Goal: Task Accomplishment & Management: Complete application form

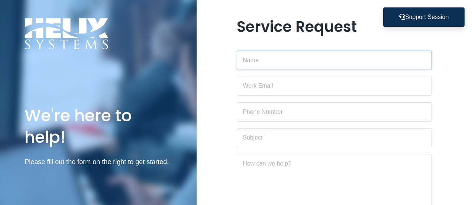
click at [273, 61] on input "text" at bounding box center [335, 60] width 196 height 19
type input "Gillian"
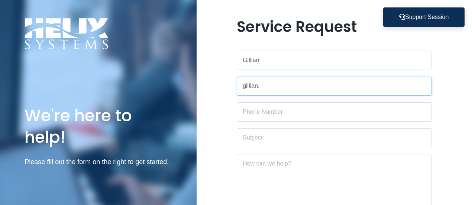
type input "[EMAIL_ADDRESS][PERSON_NAME][DOMAIN_NAME]"
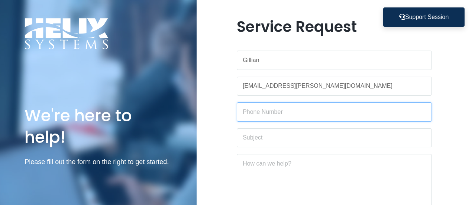
click at [273, 115] on input "text" at bounding box center [335, 111] width 196 height 19
type input "9788730099"
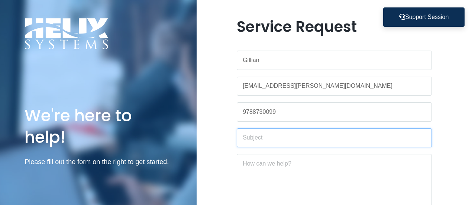
click at [277, 138] on input "text" at bounding box center [335, 137] width 196 height 19
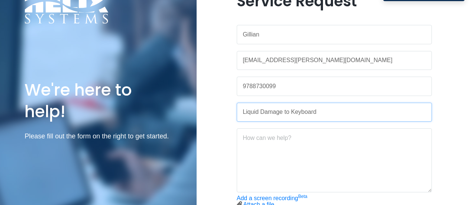
scroll to position [37, 0]
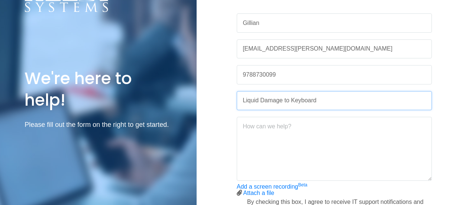
type input "Liquid Damage to Keyboard"
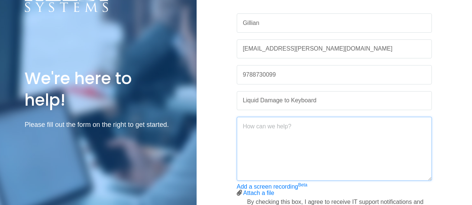
click at [281, 135] on textarea at bounding box center [335, 149] width 196 height 64
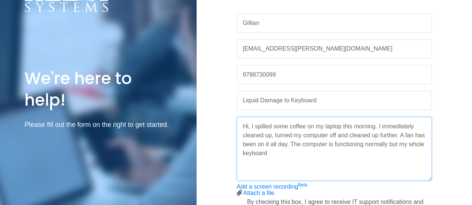
click at [398, 136] on textarea "Hi, I spilled some coffee on my laptop this morning. I immediately cleaned up, …" at bounding box center [335, 149] width 196 height 64
click at [397, 151] on textarea "Hi, I spilled some coffee on my laptop this morning. I immediately cleaned up, …" at bounding box center [335, 149] width 196 height 64
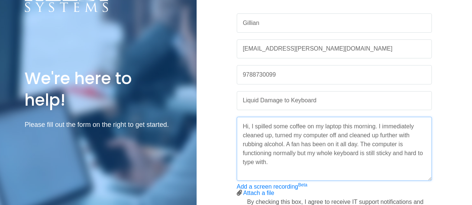
drag, startPoint x: 271, startPoint y: 136, endPoint x: 275, endPoint y: 136, distance: 3.8
click at [272, 136] on textarea "Hi, I spilled some coffee on my laptop this morning. I immediately cleaned up, …" at bounding box center [335, 149] width 196 height 64
click at [242, 135] on textarea "Hi, I spilled some coffee on my laptop this morning. I immediately cleaned up ,…" at bounding box center [335, 149] width 196 height 64
click at [273, 136] on textarea "Hi, I spilled some coffee on my laptop this morning. I immediately cleaned up ,…" at bounding box center [335, 149] width 196 height 64
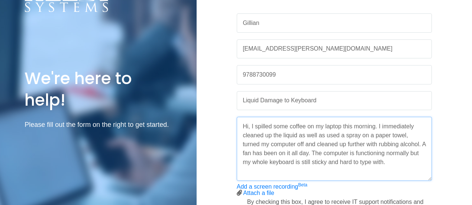
click at [298, 135] on textarea "Hi, I spilled some coffee on my laptop this morning. I immediately cleaned up t…" at bounding box center [335, 149] width 196 height 64
click at [405, 165] on textarea "Hi, I spilled some coffee on my laptop this morning. I immediately cleaned up t…" at bounding box center [335, 149] width 196 height 64
click at [389, 154] on textarea "Hi, I spilled some coffee on my laptop this morning. I immediately cleaned up t…" at bounding box center [335, 149] width 196 height 64
click at [399, 160] on textarea "Hi, I spilled some coffee on my laptop this morning. I immediately cleaned up t…" at bounding box center [335, 149] width 196 height 64
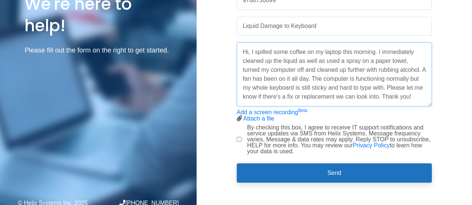
scroll to position [114, 0]
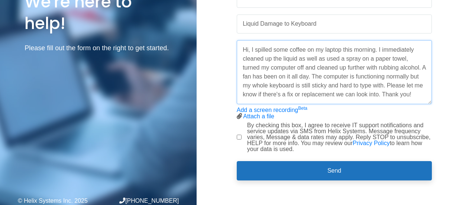
type textarea "Hi, I spilled some coffee on my laptop this morning. I immediately cleaned up t…"
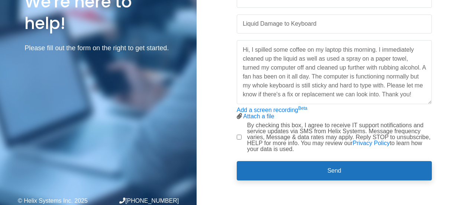
drag, startPoint x: 237, startPoint y: 135, endPoint x: 299, endPoint y: 147, distance: 62.9
click at [237, 135] on input "By checking this box, I agree to receive IT support notifications and service u…" at bounding box center [239, 137] width 5 height 5
checkbox input "true"
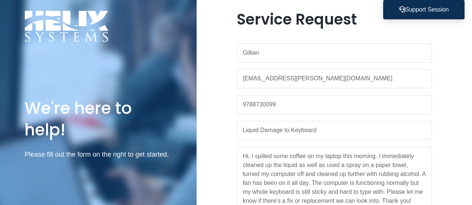
scroll to position [2, 0]
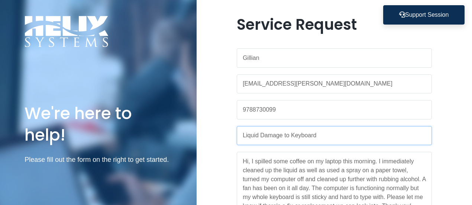
click at [292, 135] on input "Liquid Damage to Keyboard" at bounding box center [335, 135] width 196 height 19
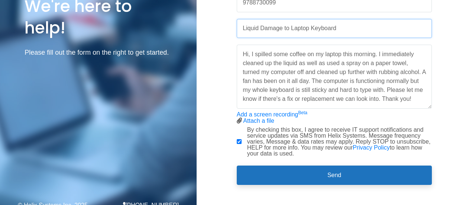
scroll to position [114, 0]
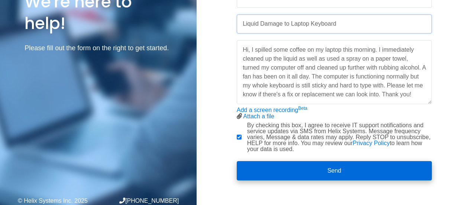
type input "Liquid Damage to Laptop Keyboard"
drag, startPoint x: 328, startPoint y: 163, endPoint x: 444, endPoint y: 204, distance: 123.4
click at [329, 164] on button "Send" at bounding box center [335, 170] width 196 height 19
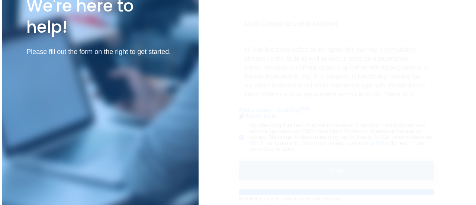
scroll to position [0, 0]
